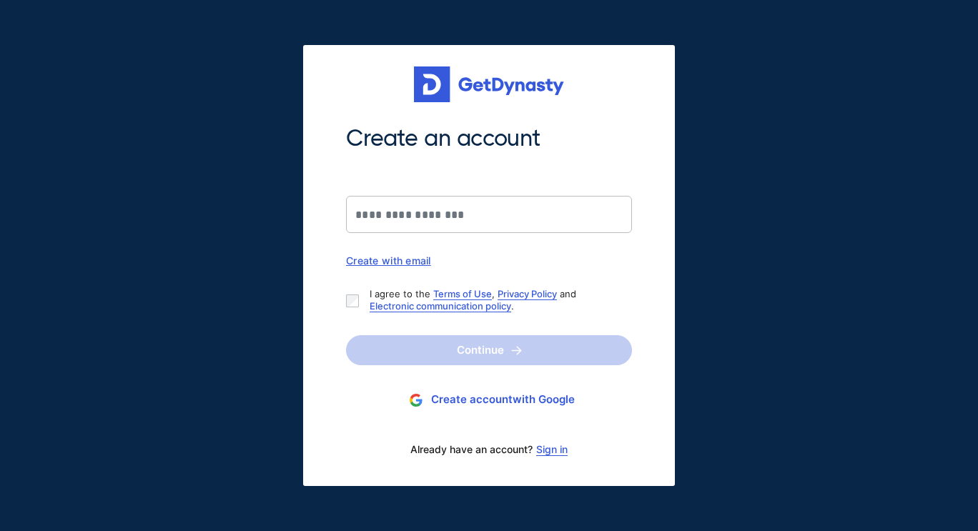
click at [553, 450] on link "Sign in" at bounding box center [551, 449] width 31 height 11
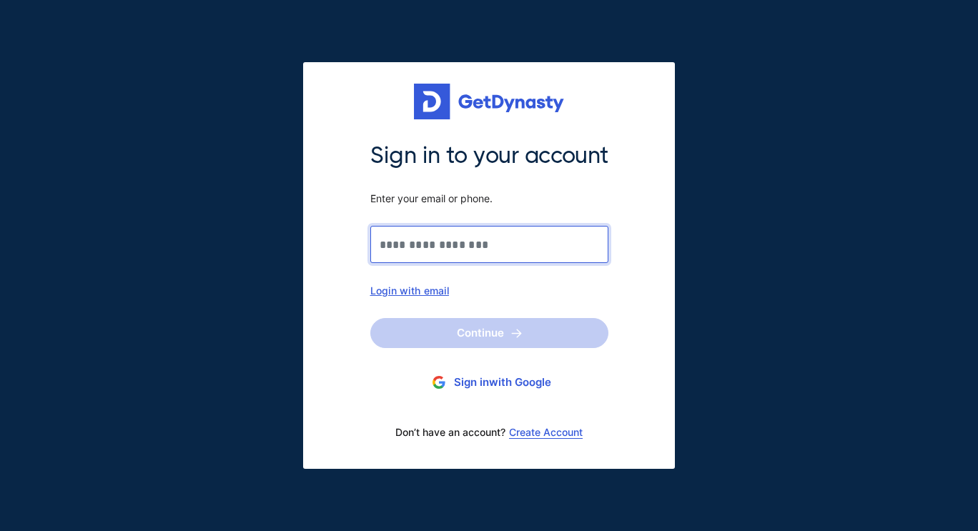
click at [416, 244] on input "Sign in to your account Enter your email or phone." at bounding box center [489, 244] width 238 height 37
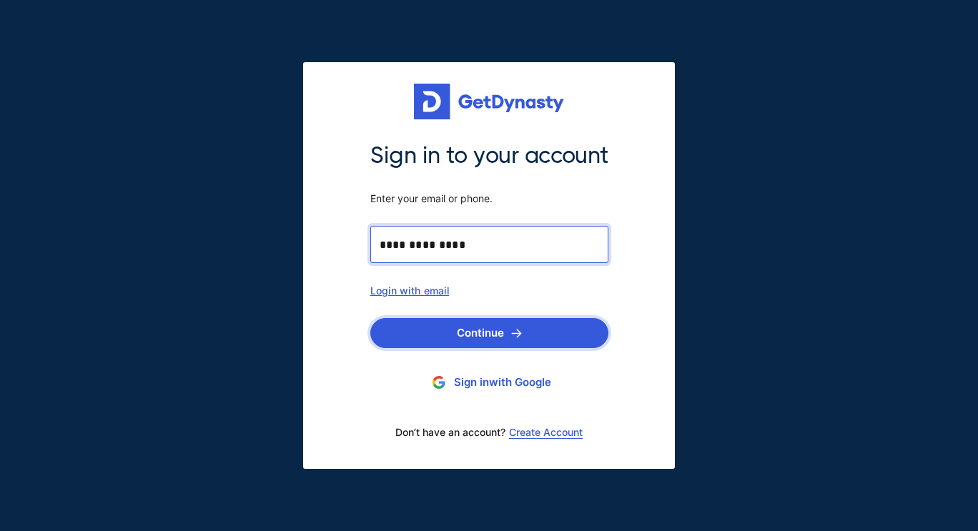
type input "**********"
click at [445, 324] on button "Continue" at bounding box center [489, 333] width 238 height 30
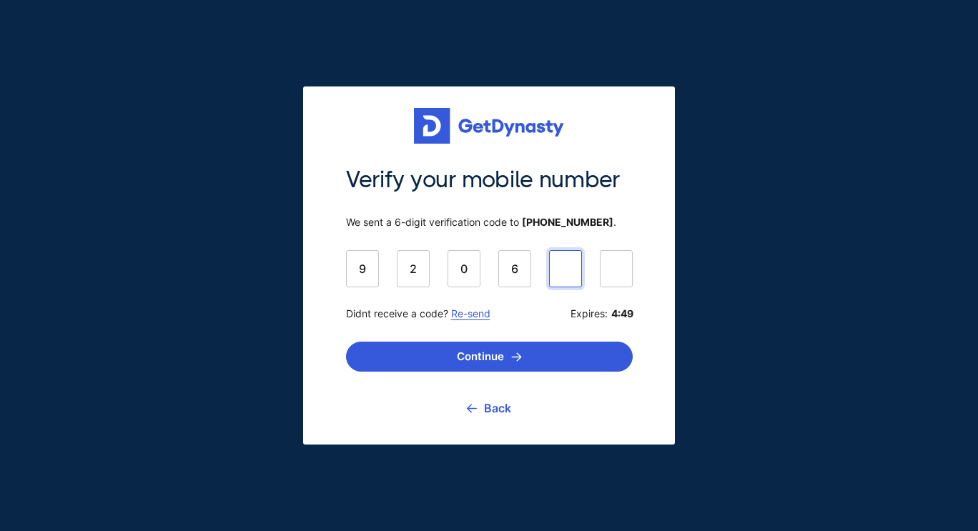
type input "******"
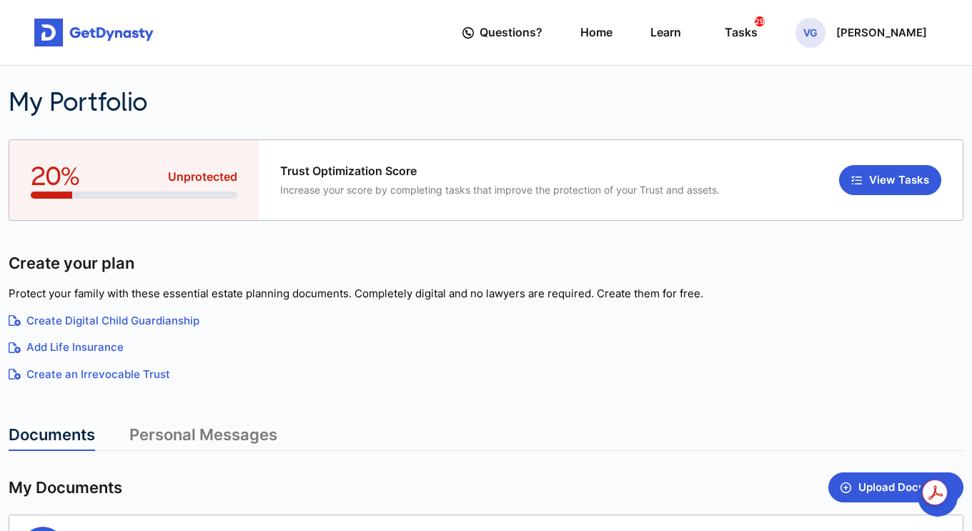
click at [654, 372] on link "Create an Irrevocable Trust" at bounding box center [486, 375] width 955 height 16
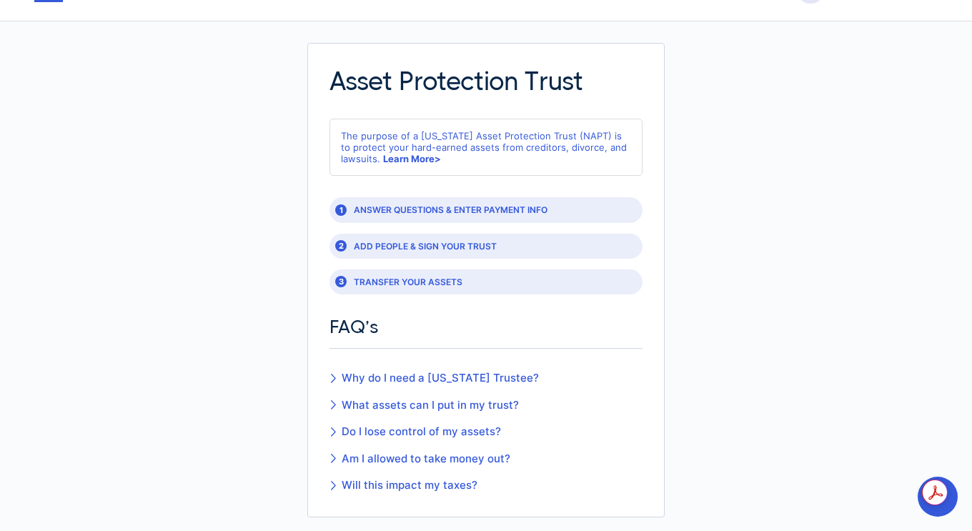
scroll to position [48, 0]
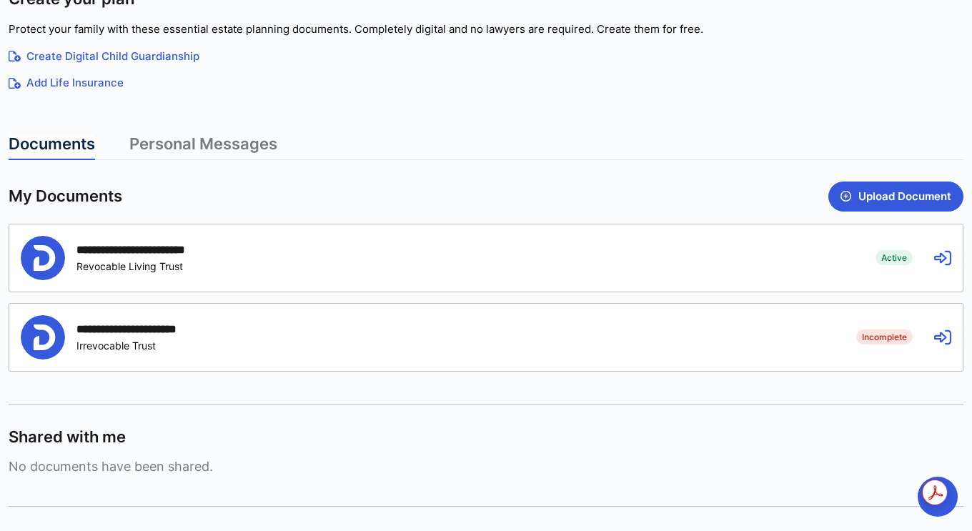
scroll to position [267, 0]
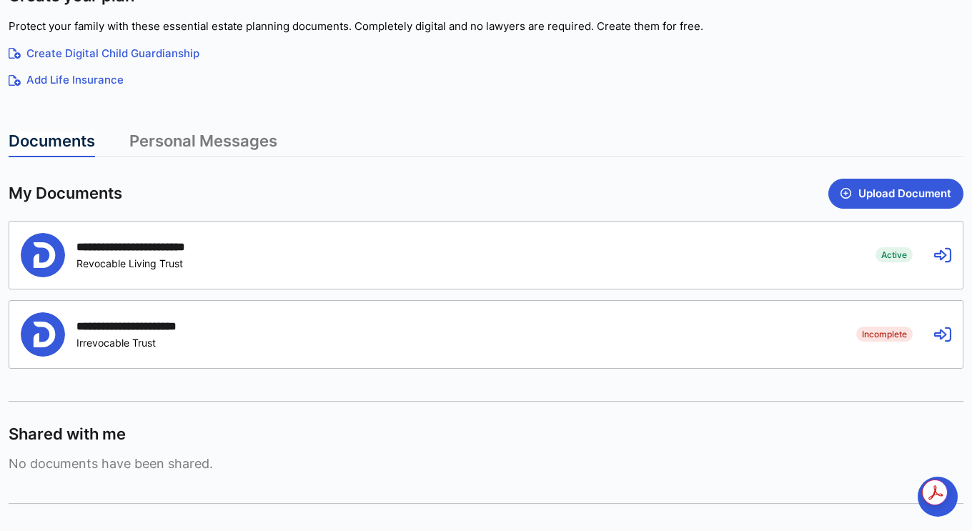
click at [942, 345] on div "**********" at bounding box center [485, 334] width 953 height 67
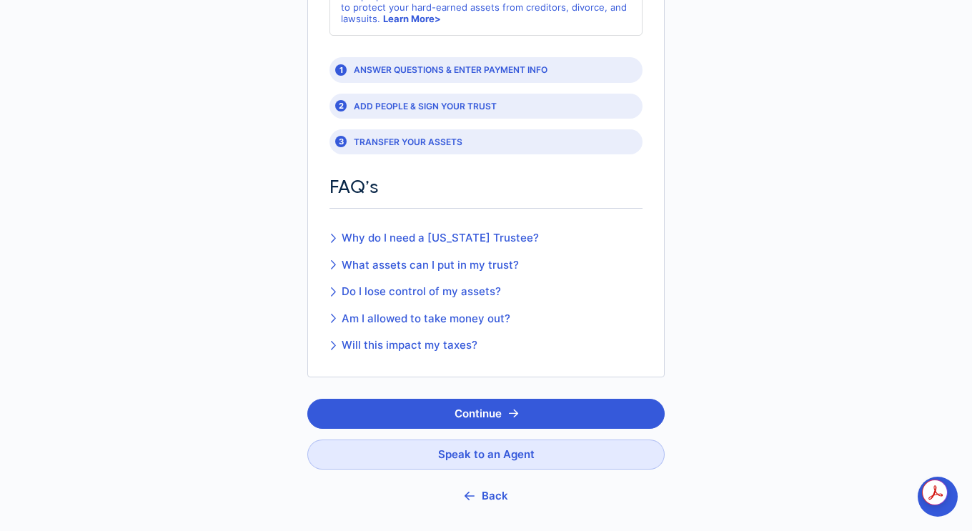
scroll to position [192, 0]
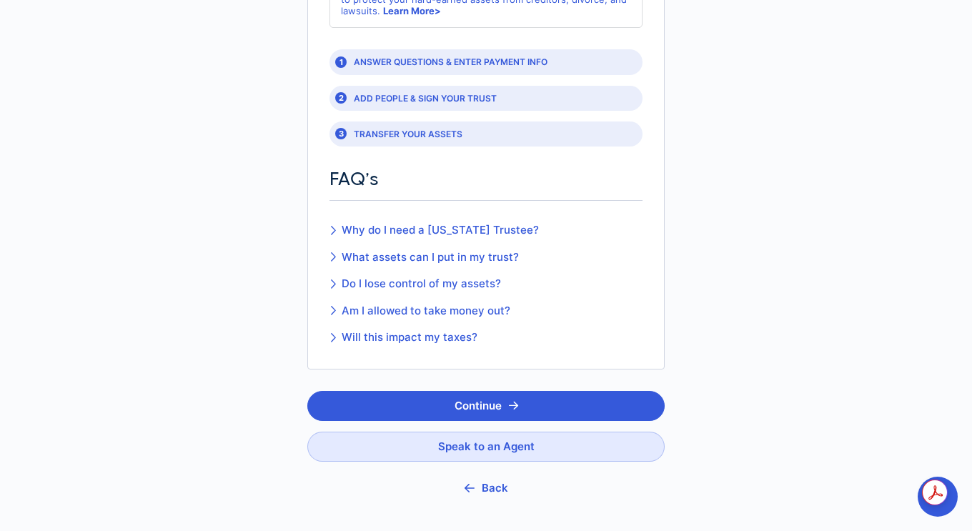
click at [492, 486] on button "Back" at bounding box center [485, 487] width 357 height 31
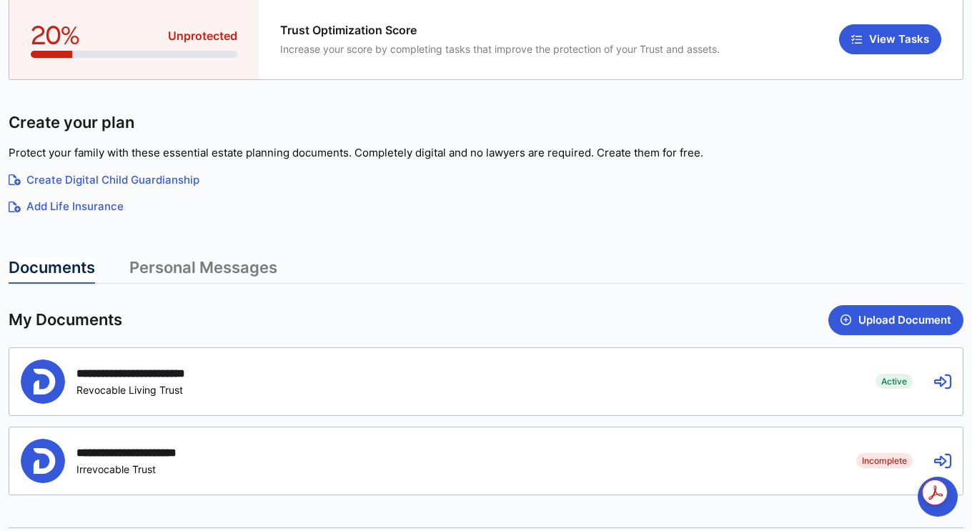
scroll to position [142, 0]
click at [636, 395] on div "**********" at bounding box center [437, 381] width 833 height 44
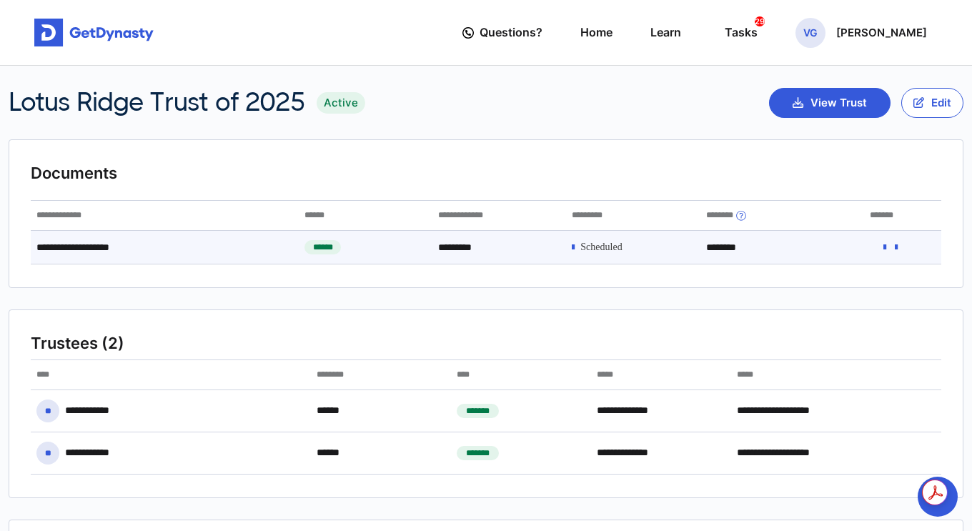
click at [898, 247] on icon at bounding box center [896, 247] width 3 height 10
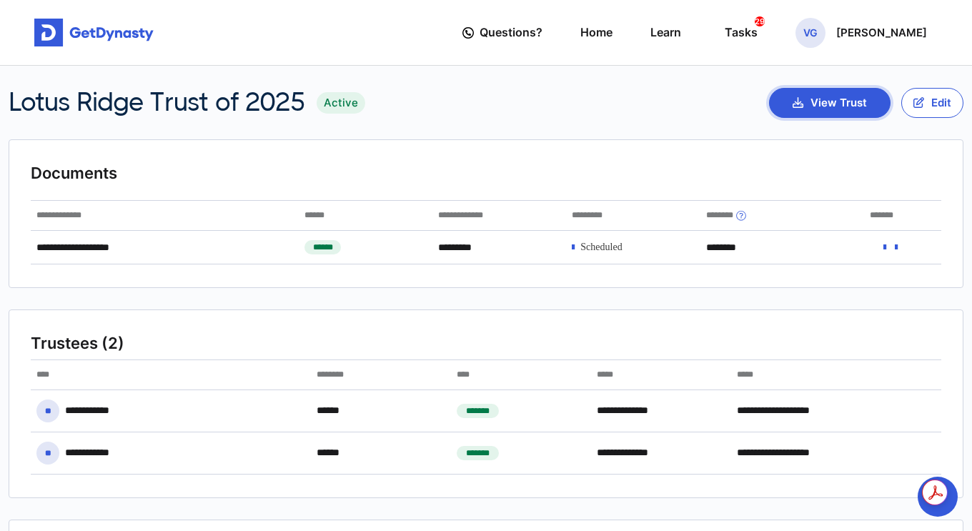
click at [818, 100] on button "View Trust" at bounding box center [829, 103] width 121 height 30
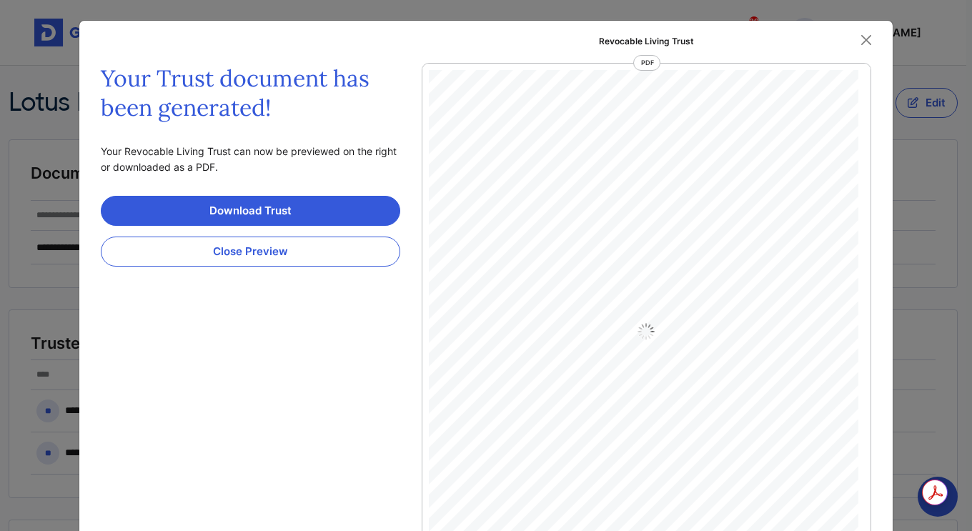
scroll to position [6, 0]
click at [235, 207] on link "Download Trust" at bounding box center [250, 211] width 299 height 30
click at [869, 42] on button "Close" at bounding box center [865, 39] width 21 height 21
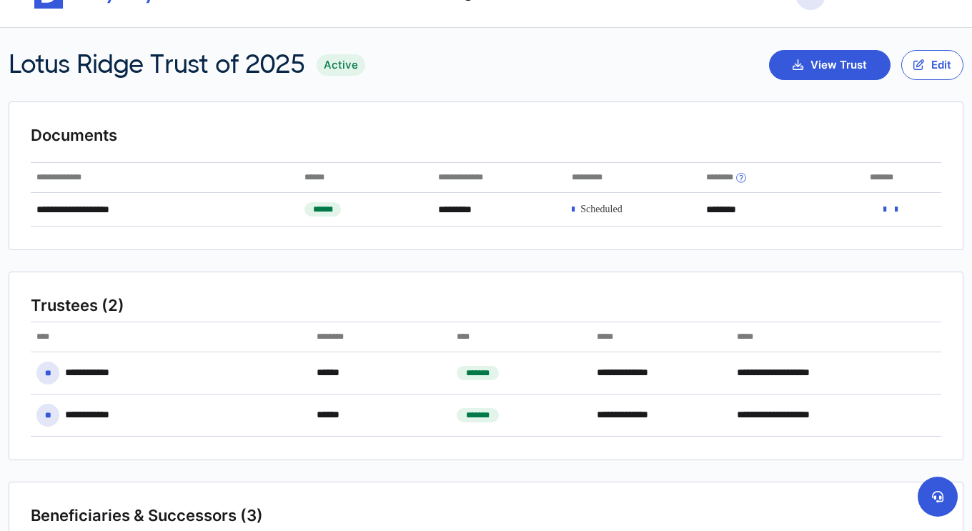
scroll to position [0, 0]
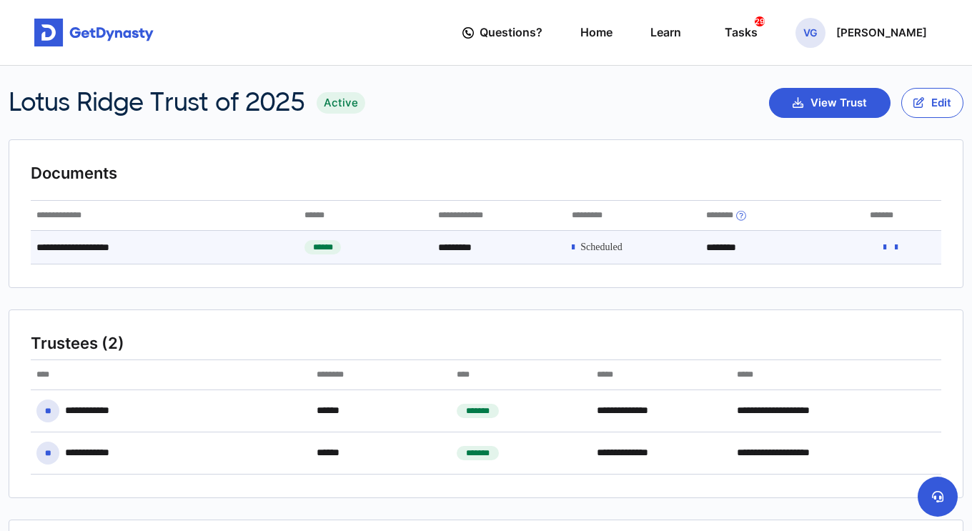
click at [621, 249] on span at bounding box center [600, 248] width 41 height 12
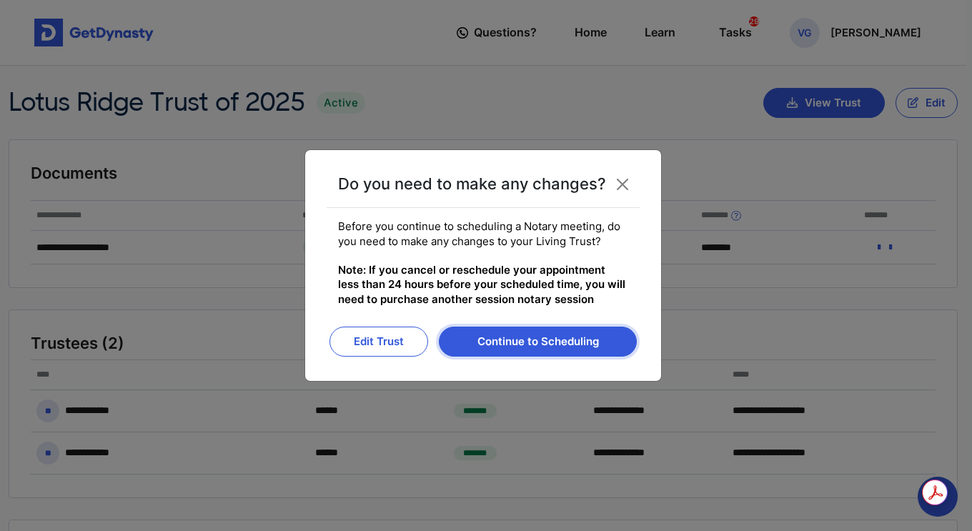
click at [504, 336] on button "Continue to Scheduling" at bounding box center [538, 342] width 198 height 30
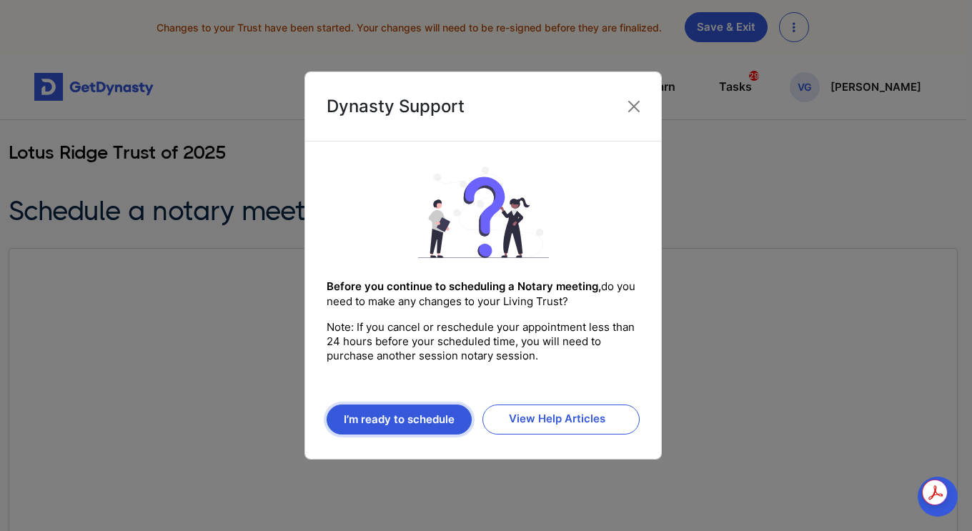
click at [425, 414] on button "I’m ready to schedule" at bounding box center [399, 420] width 145 height 30
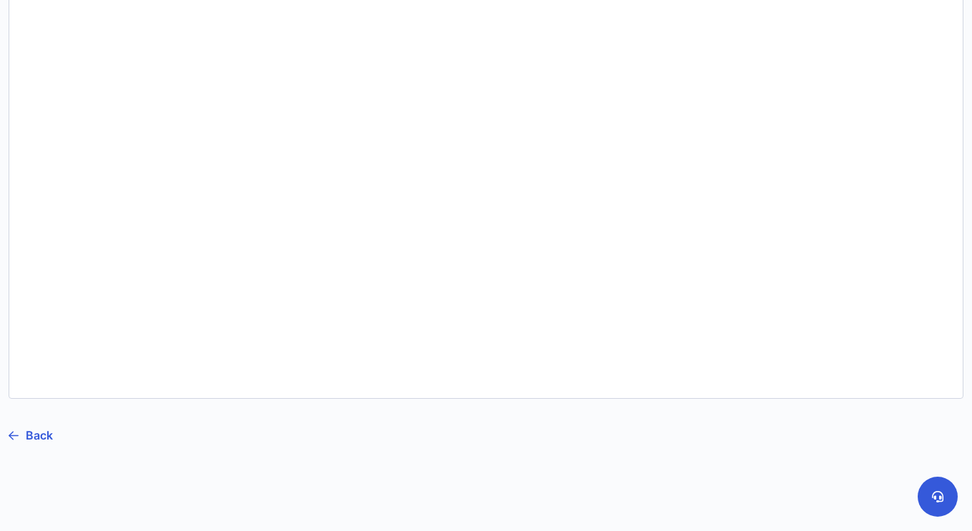
scroll to position [582, 0]
click at [35, 425] on link "Back" at bounding box center [31, 419] width 44 height 36
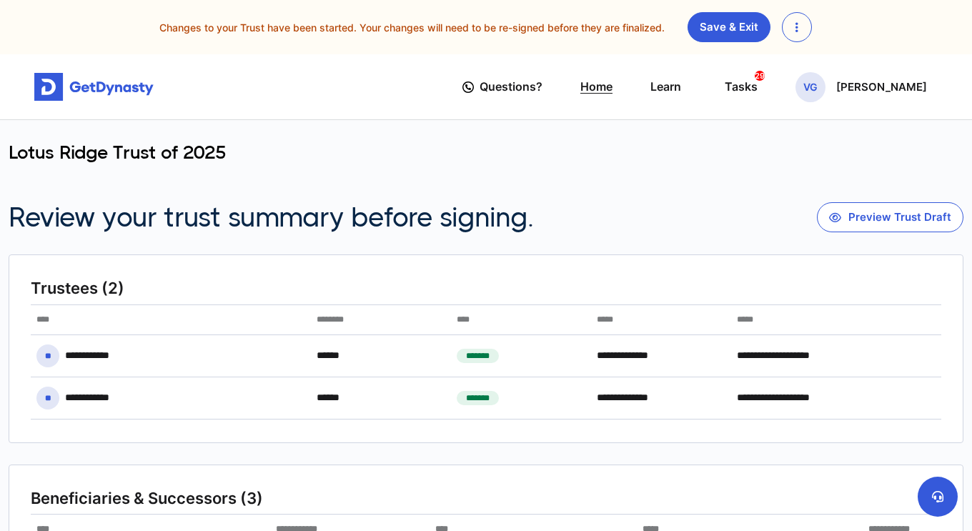
click at [612, 84] on link "Home" at bounding box center [596, 86] width 32 height 41
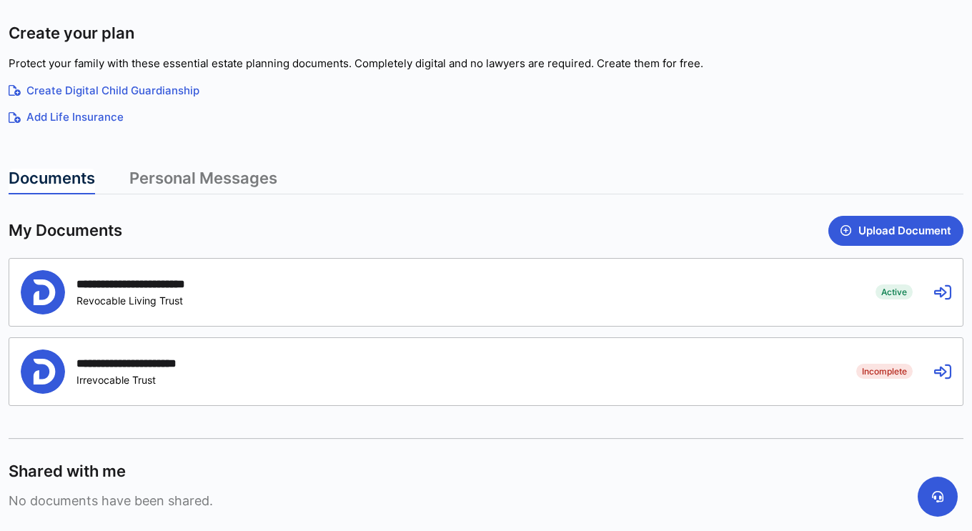
scroll to position [233, 0]
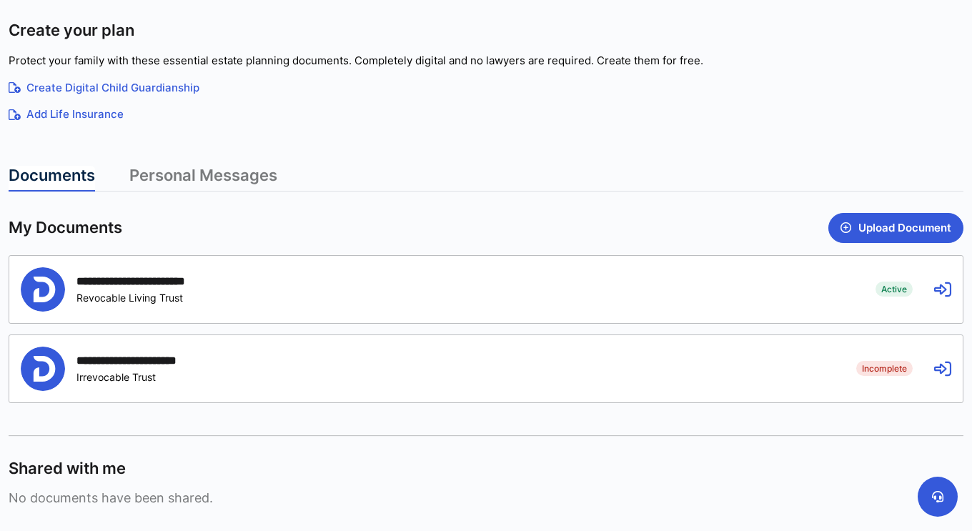
click at [726, 305] on div "**********" at bounding box center [437, 289] width 833 height 44
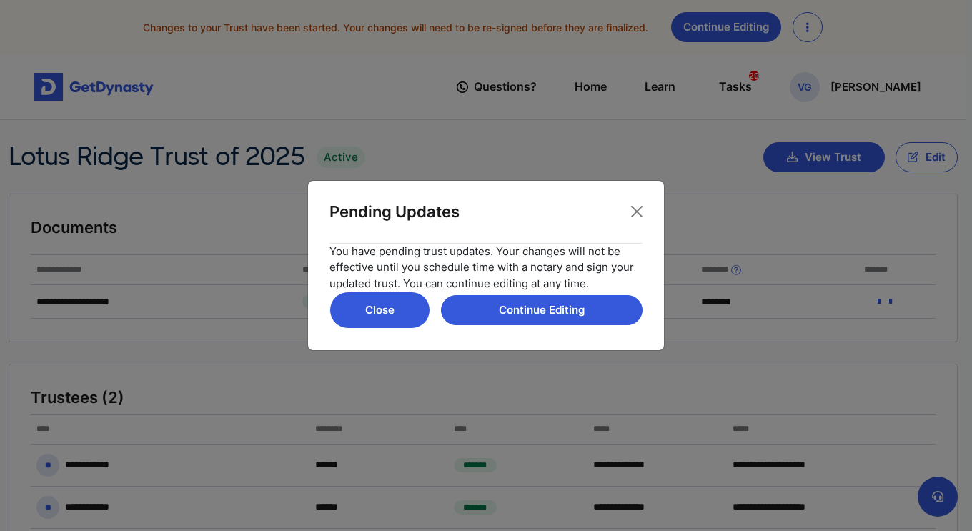
click at [397, 314] on button "Close" at bounding box center [379, 310] width 101 height 37
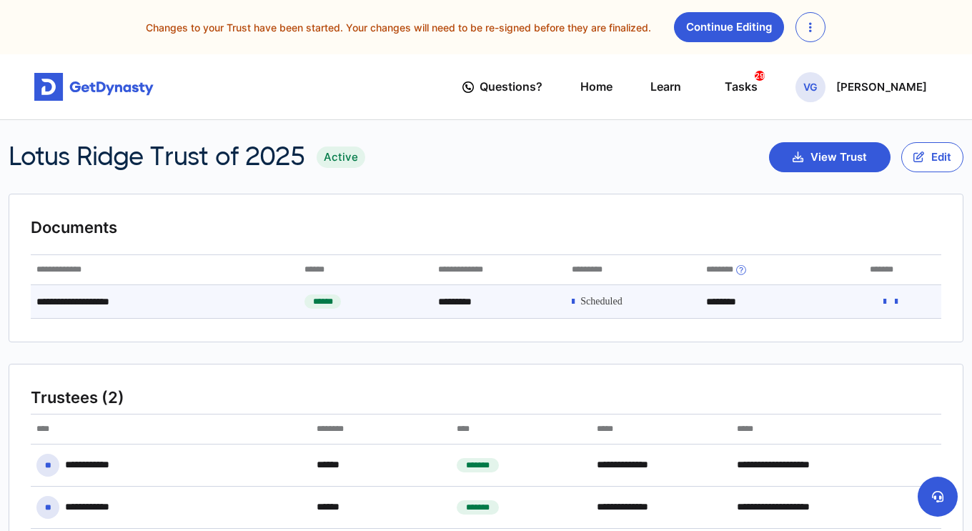
click at [883, 304] on icon at bounding box center [884, 302] width 3 height 10
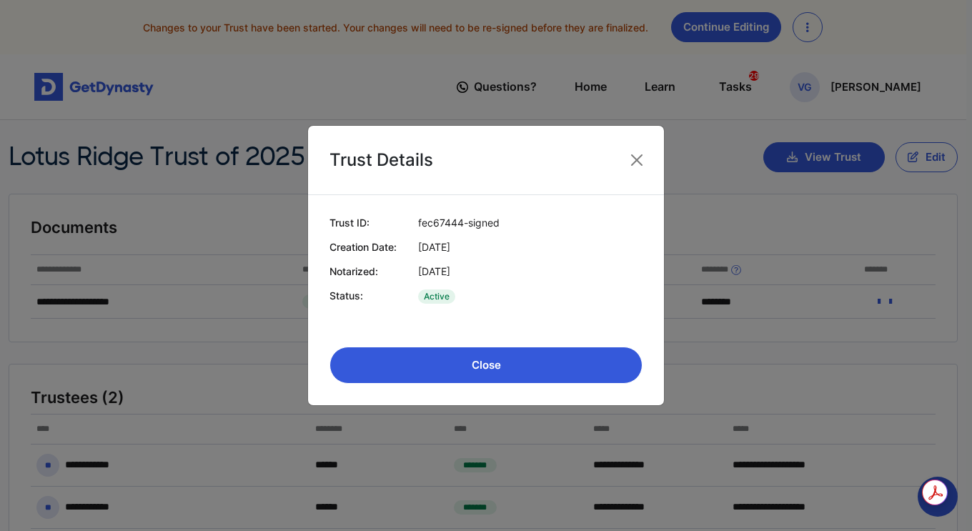
click at [529, 371] on button "Close" at bounding box center [485, 365] width 313 height 37
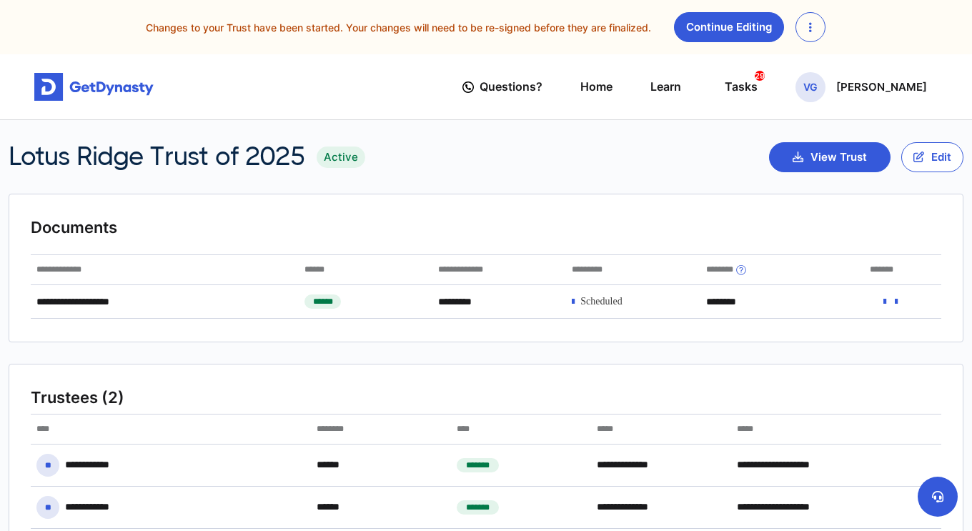
click at [809, 33] on icon "button" at bounding box center [810, 26] width 3 height 11
click at [818, 59] on link "Discard Changes" at bounding box center [854, 61] width 117 height 23
click at [795, 28] on button "button" at bounding box center [810, 27] width 30 height 30
click at [828, 61] on link "Discard Changes" at bounding box center [854, 61] width 117 height 23
click at [612, 80] on link "Home" at bounding box center [596, 86] width 32 height 41
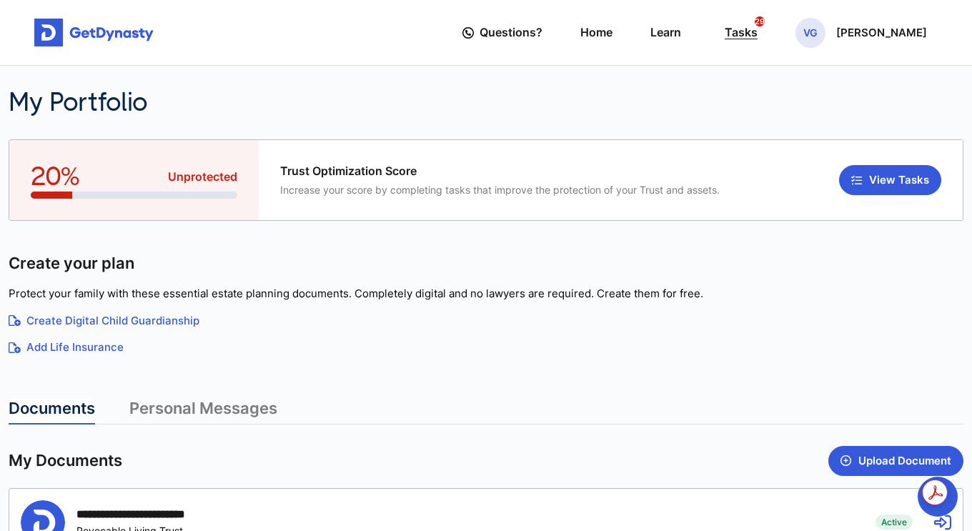
click at [758, 36] on div "Tasks 29" at bounding box center [741, 32] width 33 height 26
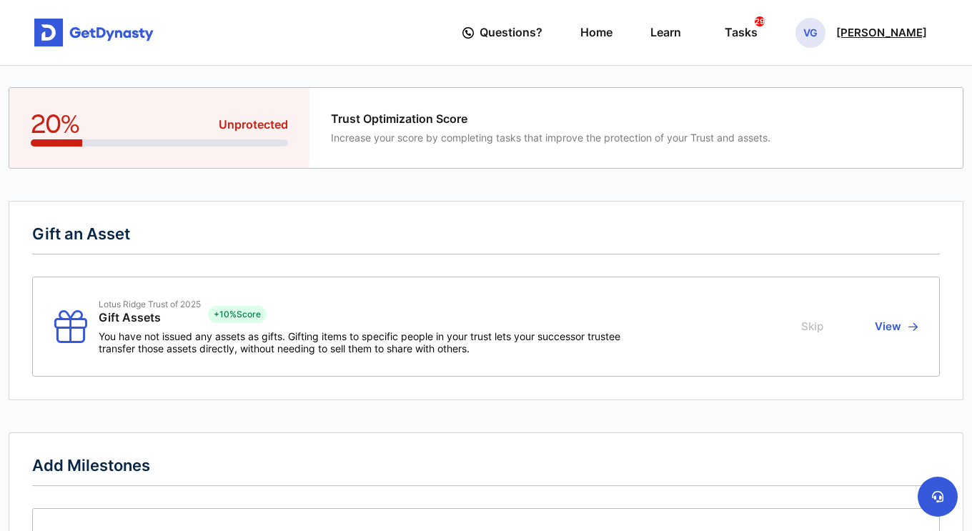
click at [890, 29] on p "Vishal Gupta" at bounding box center [881, 32] width 91 height 11
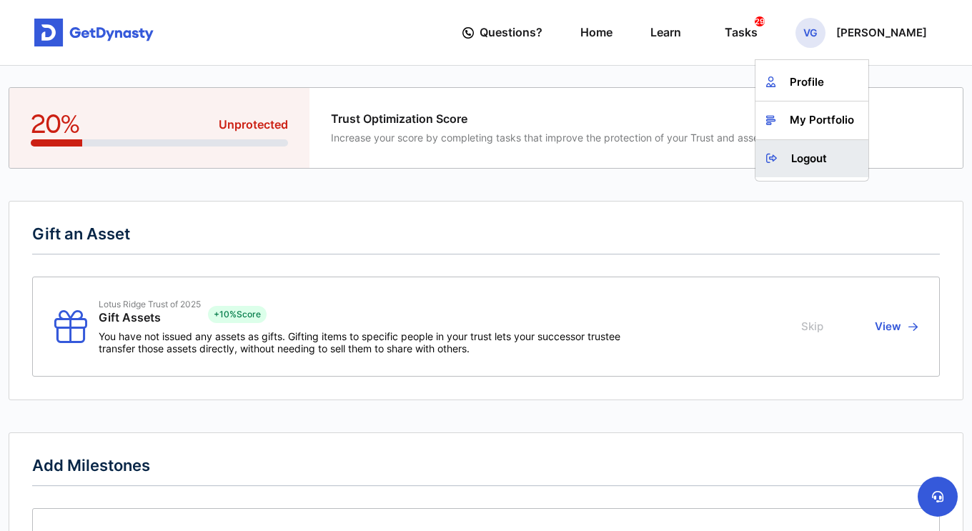
click at [847, 152] on link "Logout" at bounding box center [811, 159] width 113 height 38
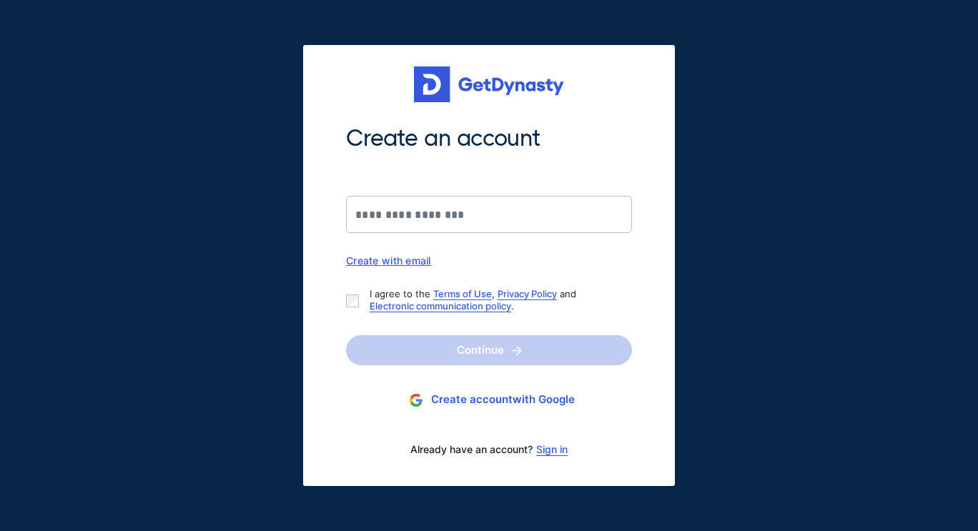
click at [553, 452] on link "Sign in" at bounding box center [551, 449] width 31 height 11
